Goal: Task Accomplishment & Management: Manage account settings

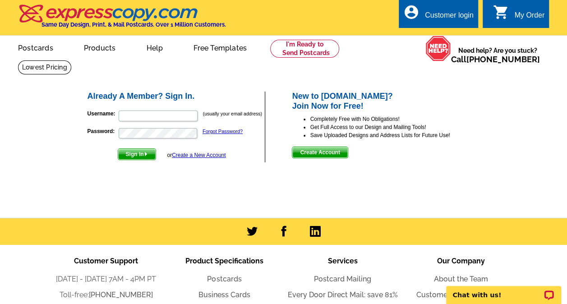
click at [463, 18] on div "Customer login" at bounding box center [449, 17] width 49 height 13
click at [130, 114] on input "Username:" at bounding box center [158, 116] width 79 height 11
type input "jscarlata@goldenslipper.org"
